Goal: Connect with others: Connect with other users

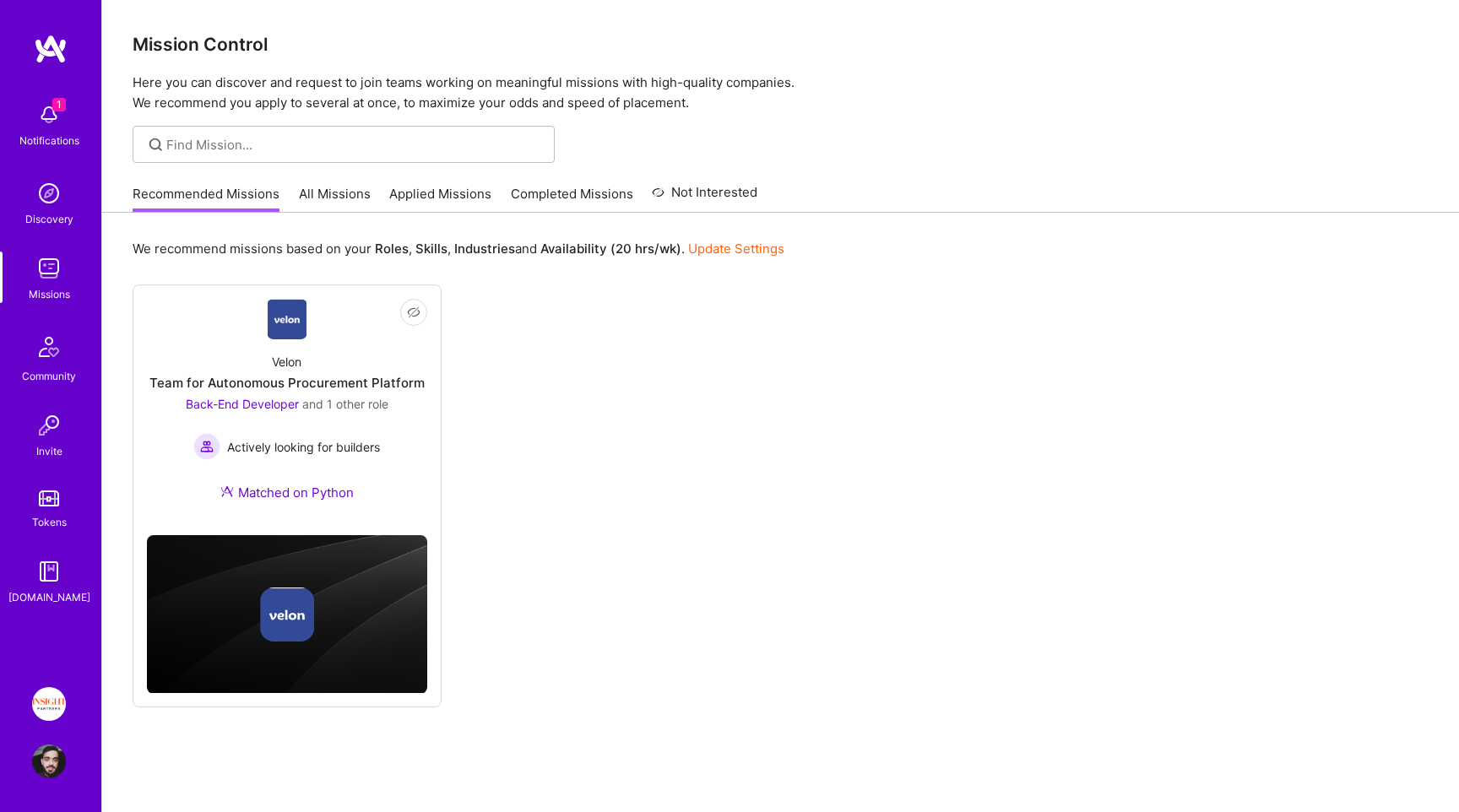
click at [43, 62] on img at bounding box center [50, 48] width 33 height 31
click at [48, 93] on div "1 Notifications Discovery Missions Community Invite Tokens [DOMAIN_NAME]" at bounding box center [50, 348] width 101 height 630
click at [58, 135] on div "Notifications" at bounding box center [49, 141] width 60 height 18
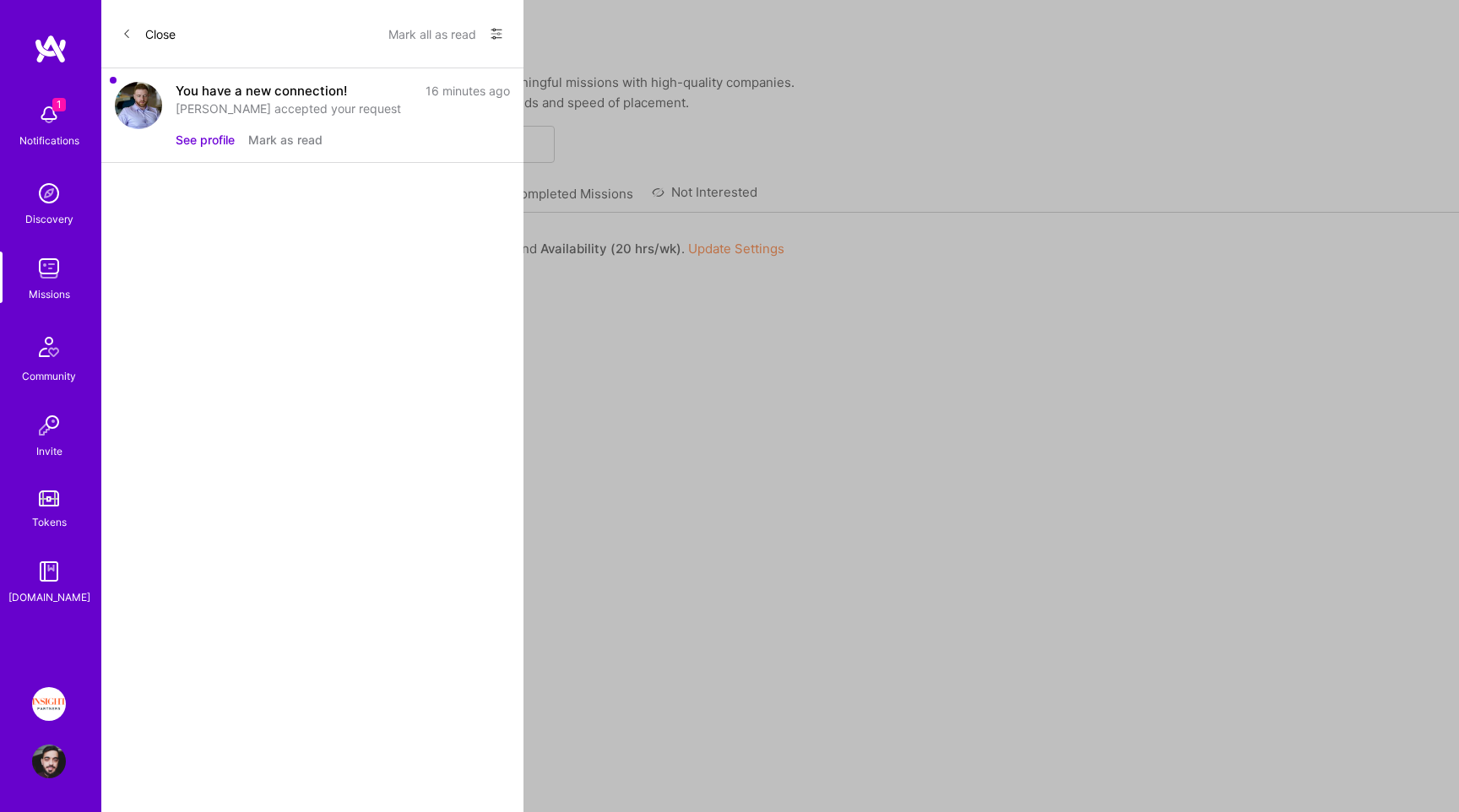
click at [209, 133] on button "See profile" at bounding box center [205, 140] width 59 height 18
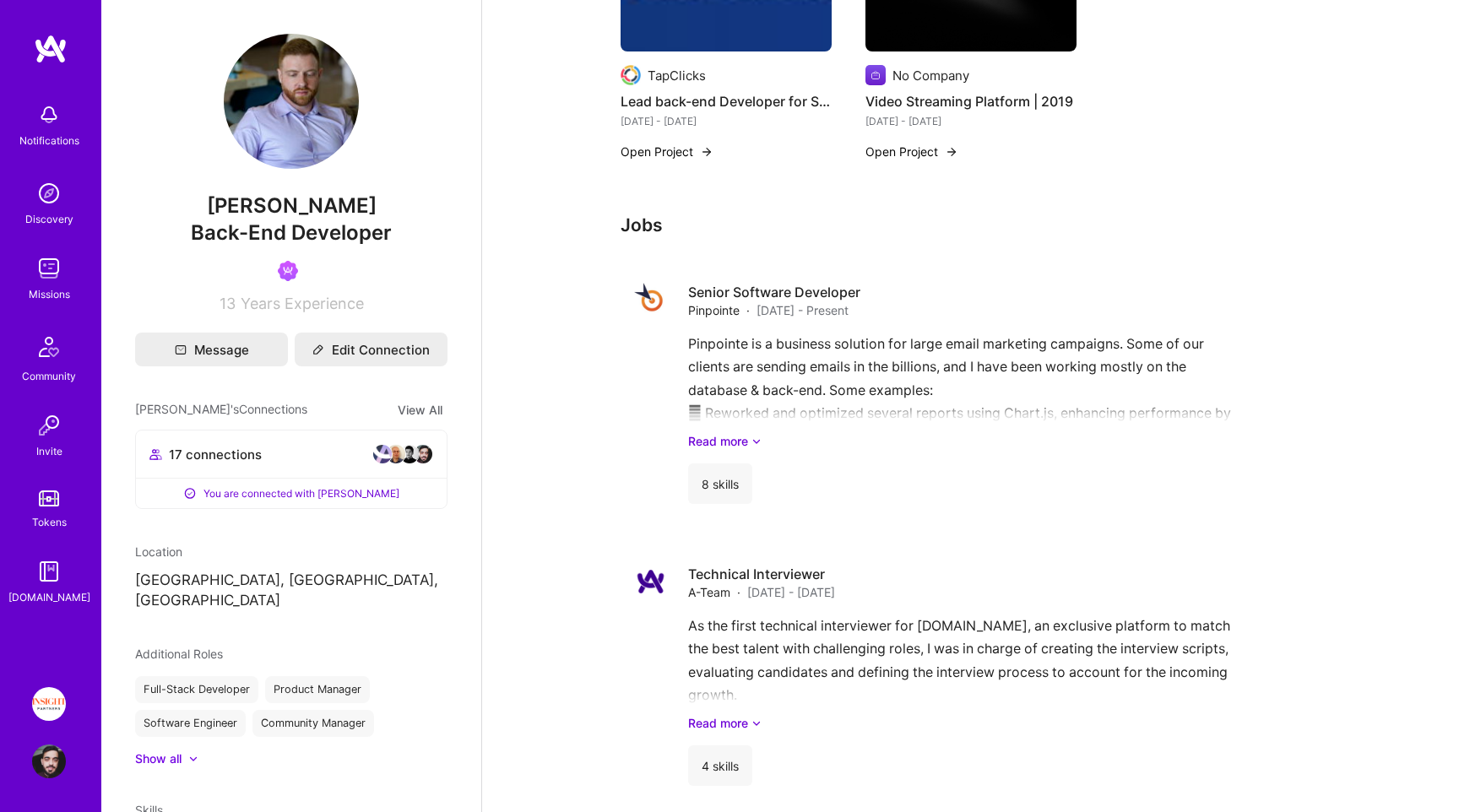
scroll to position [732, 0]
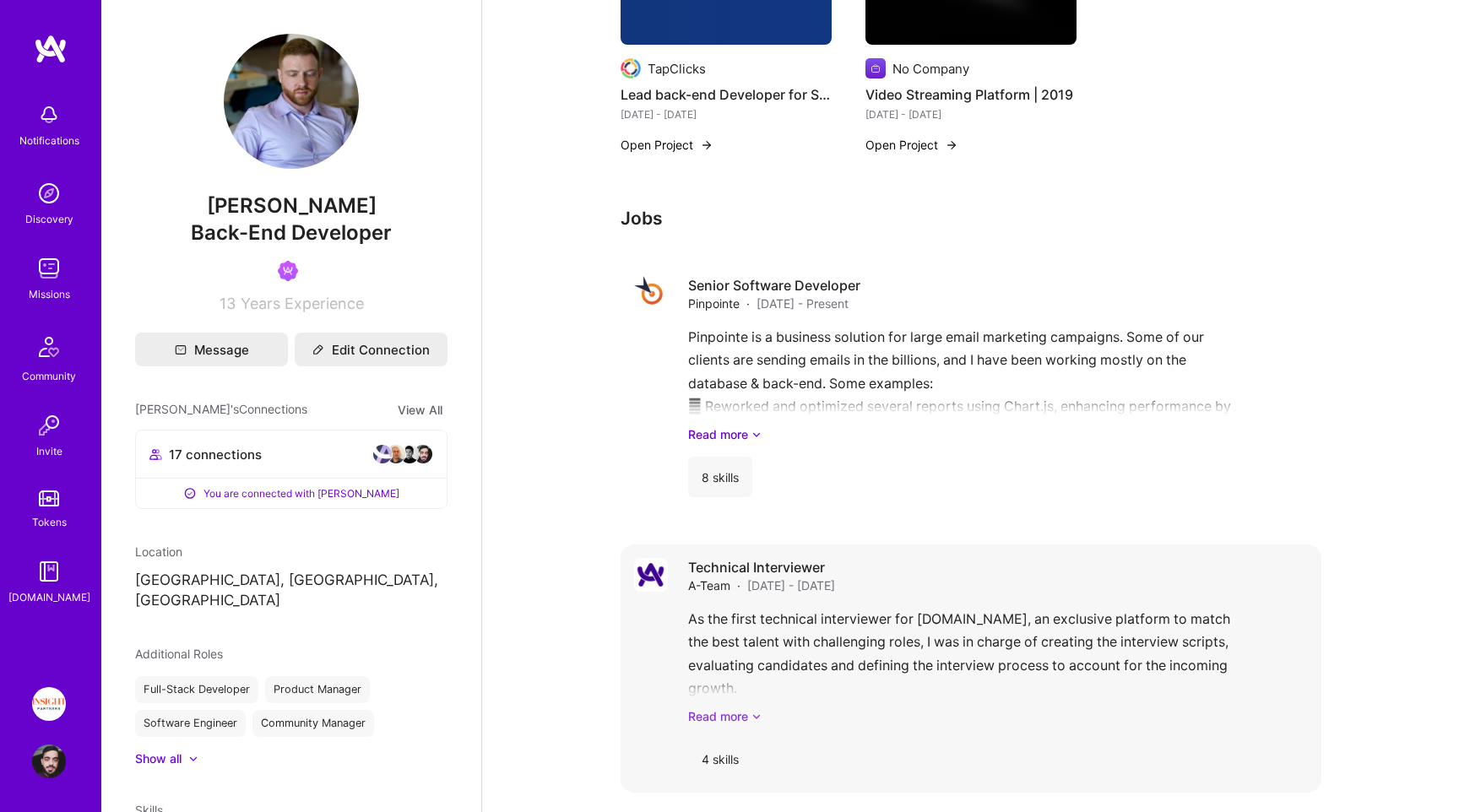
click at [743, 708] on link "Read more" at bounding box center [997, 717] width 619 height 18
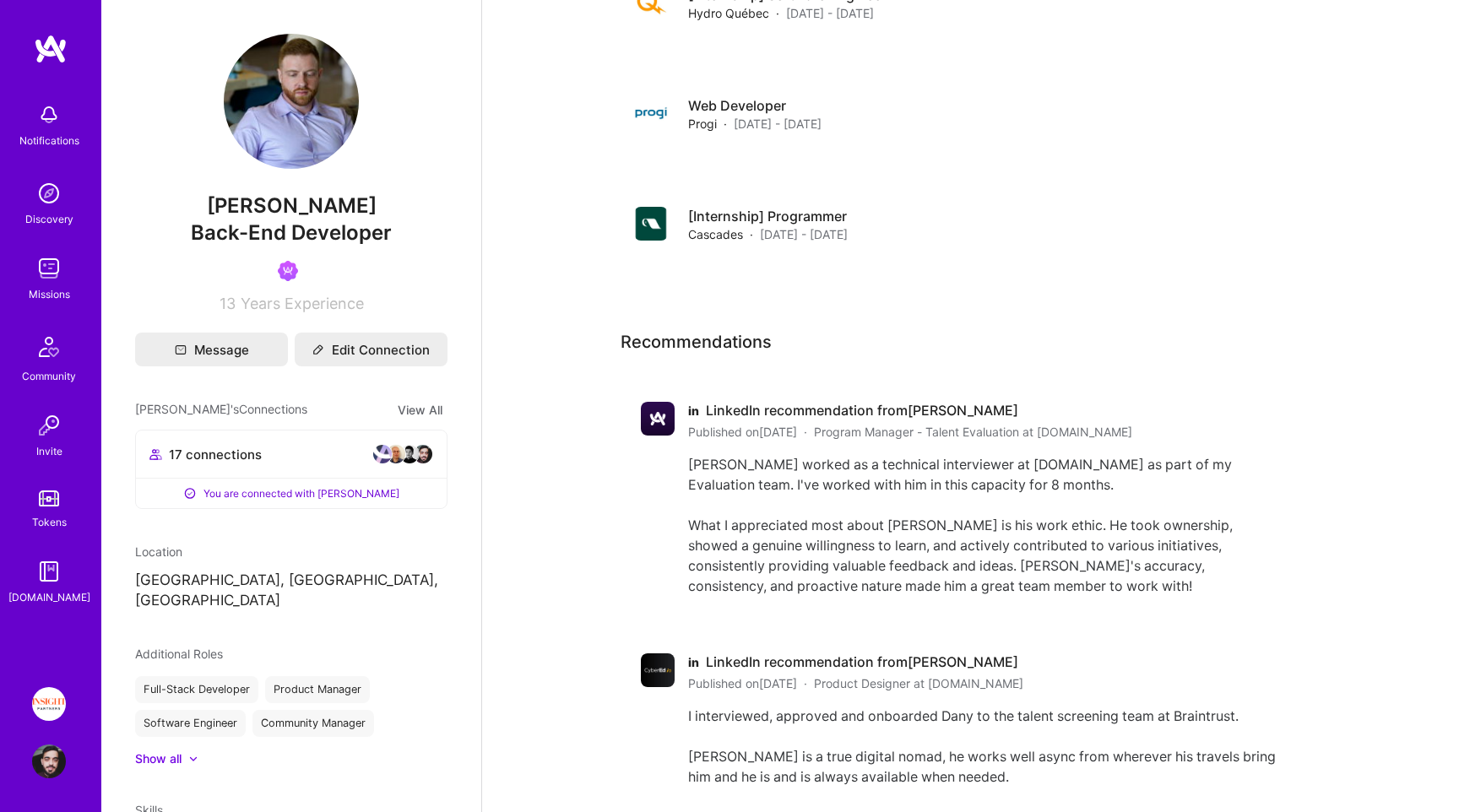
scroll to position [2743, 0]
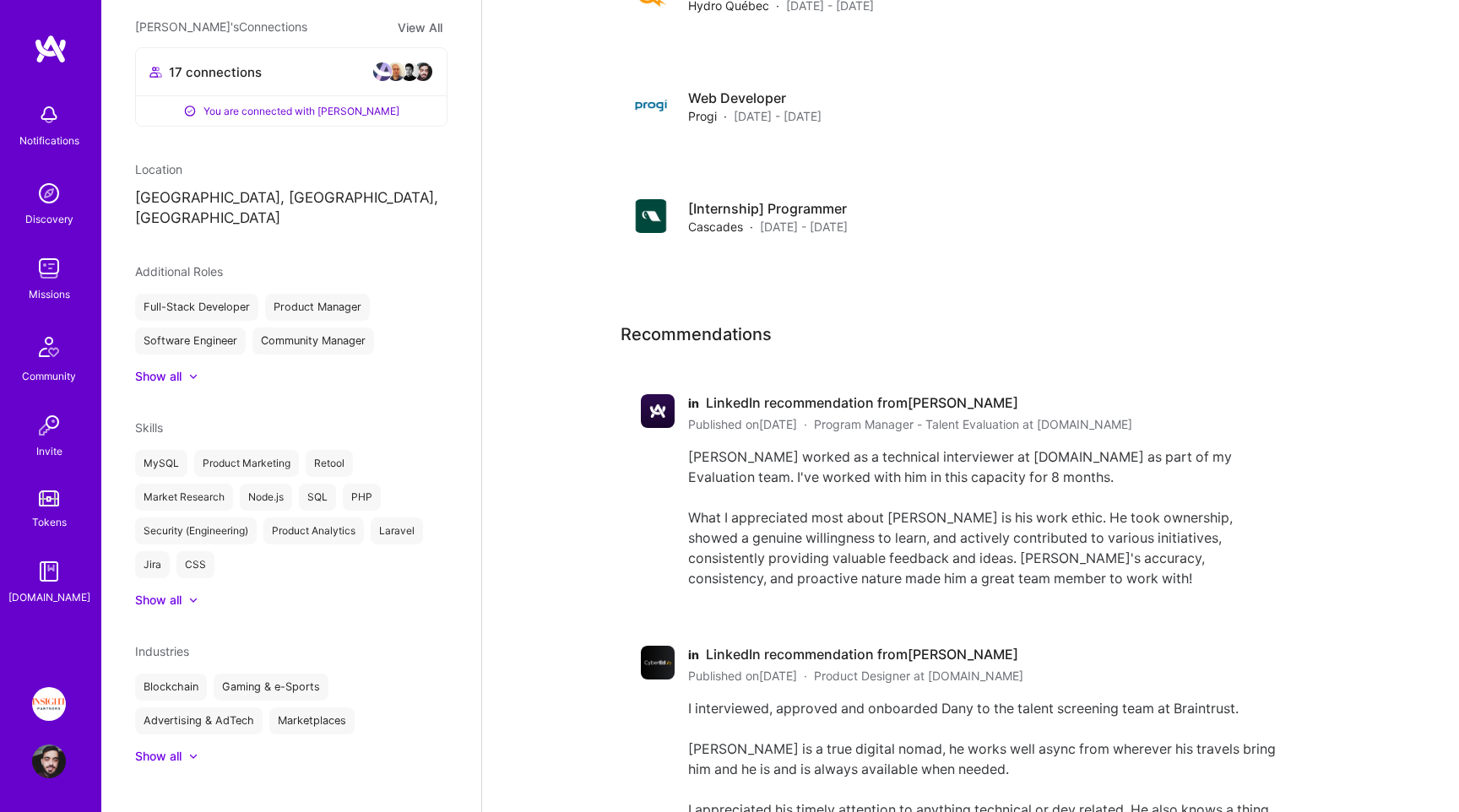
scroll to position [0, 0]
